Goal: Task Accomplishment & Management: Use online tool/utility

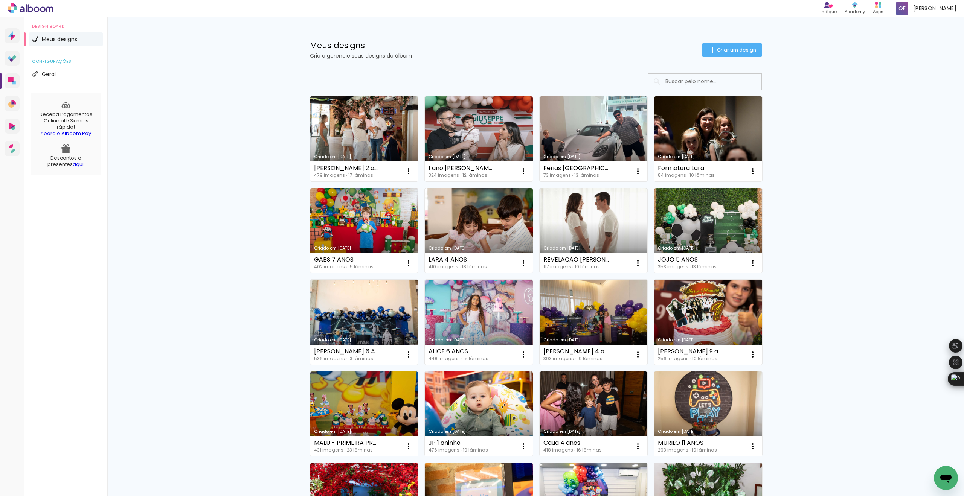
click at [378, 124] on link "Criado em [DATE]" at bounding box center [364, 138] width 108 height 85
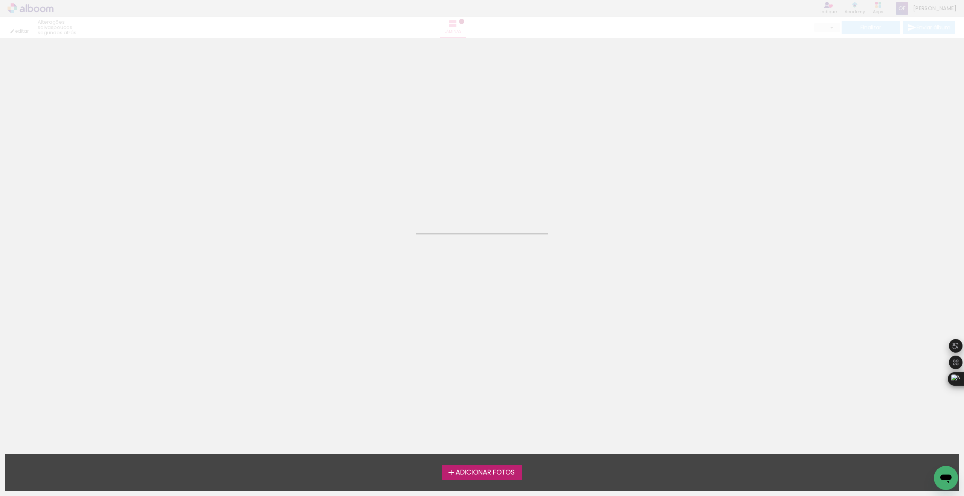
click at [378, 124] on neon-animated-pages "Confirmar Cancelar" at bounding box center [482, 267] width 964 height 458
